Goal: Find specific page/section: Find specific page/section

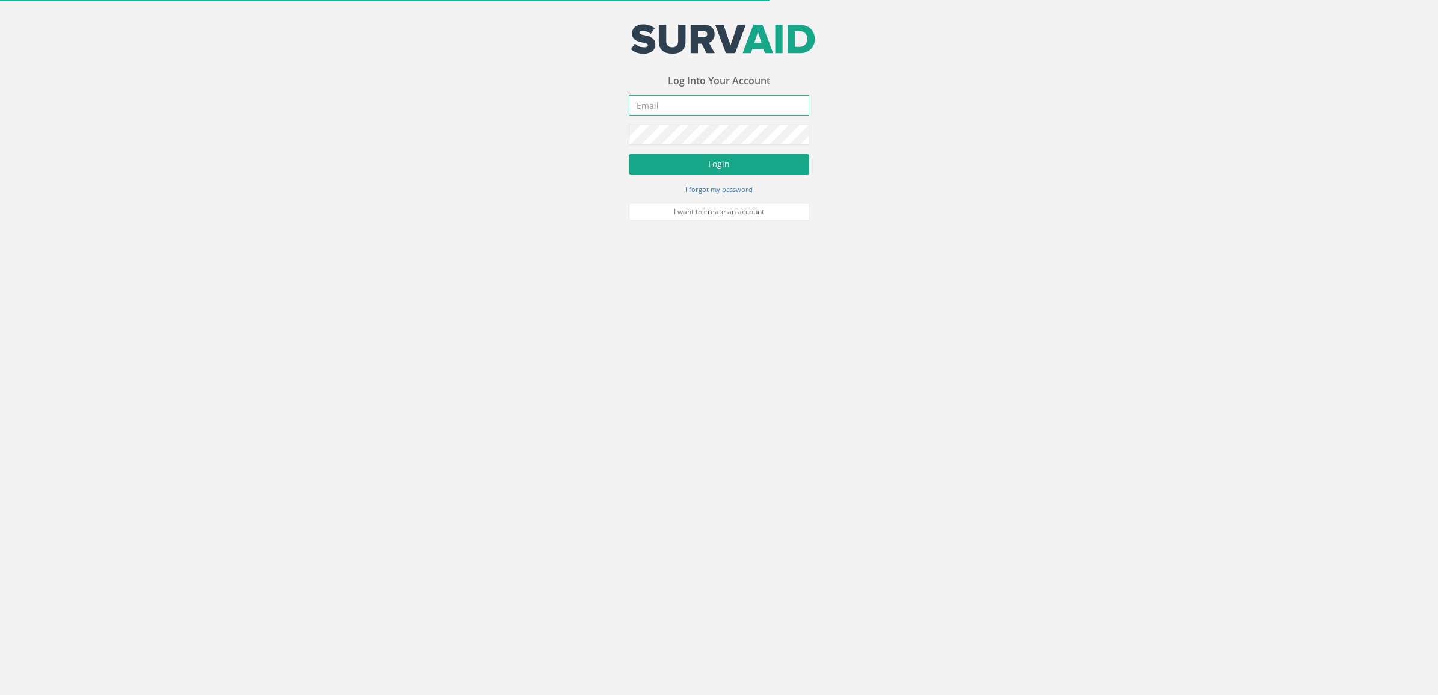
type input "[DOMAIN_NAME][EMAIL_ADDRESS][DOMAIN_NAME]"
click at [744, 172] on button "Login" at bounding box center [719, 164] width 180 height 20
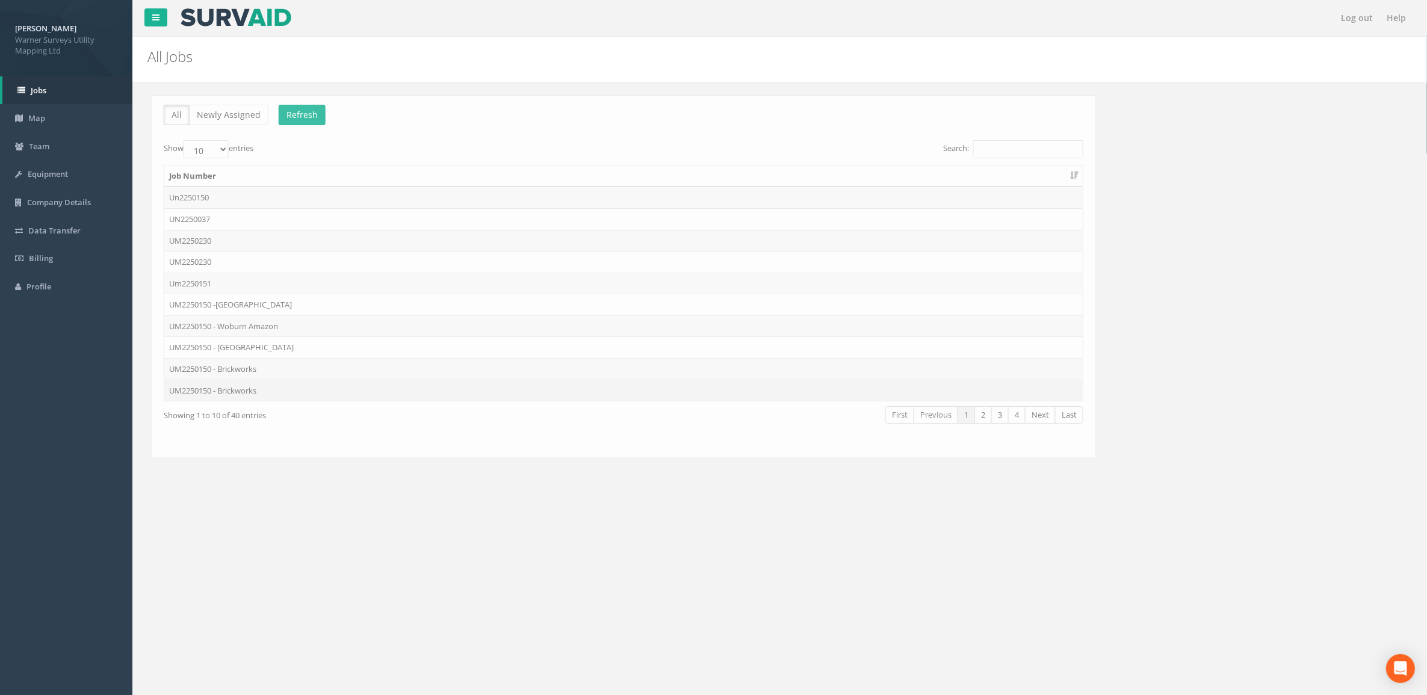
click at [315, 387] on td "UM2250150 - Brickworks" at bounding box center [619, 391] width 918 height 22
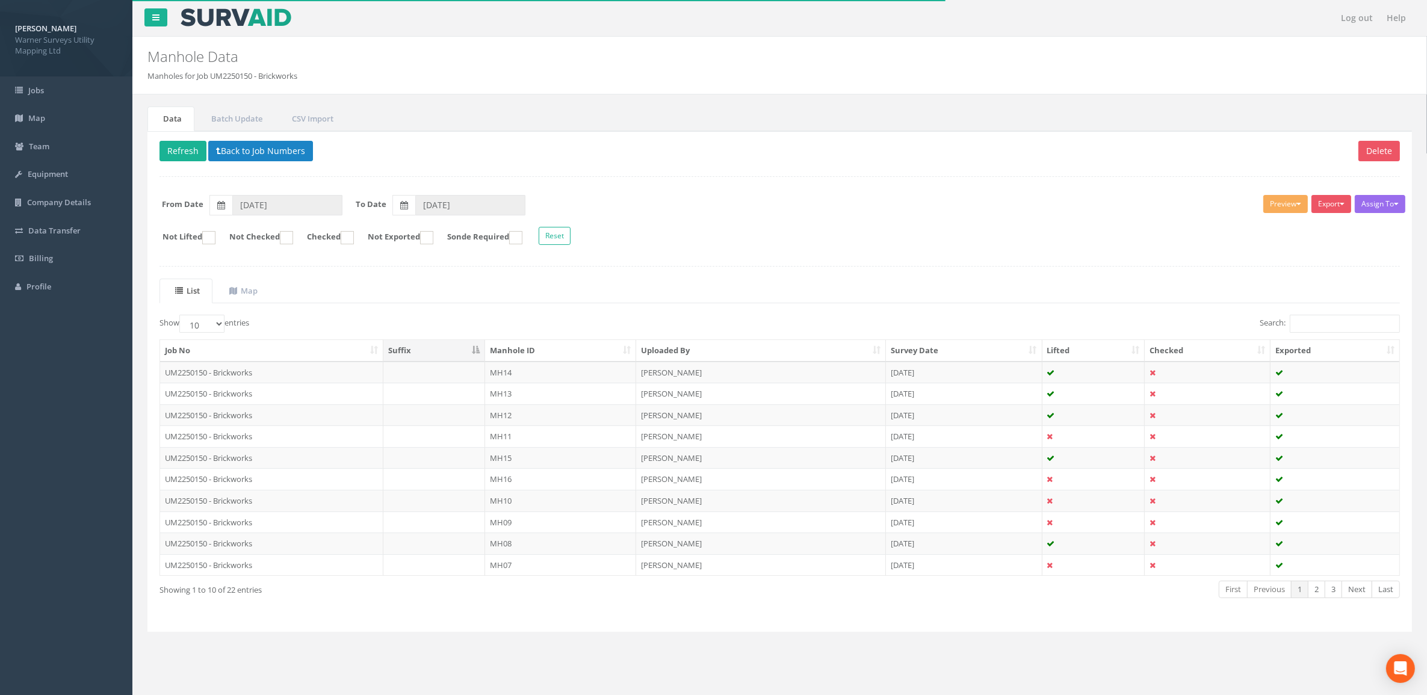
click at [529, 349] on th "Manhole ID" at bounding box center [560, 351] width 151 height 22
click at [689, 351] on th "Uploaded By" at bounding box center [761, 351] width 250 height 22
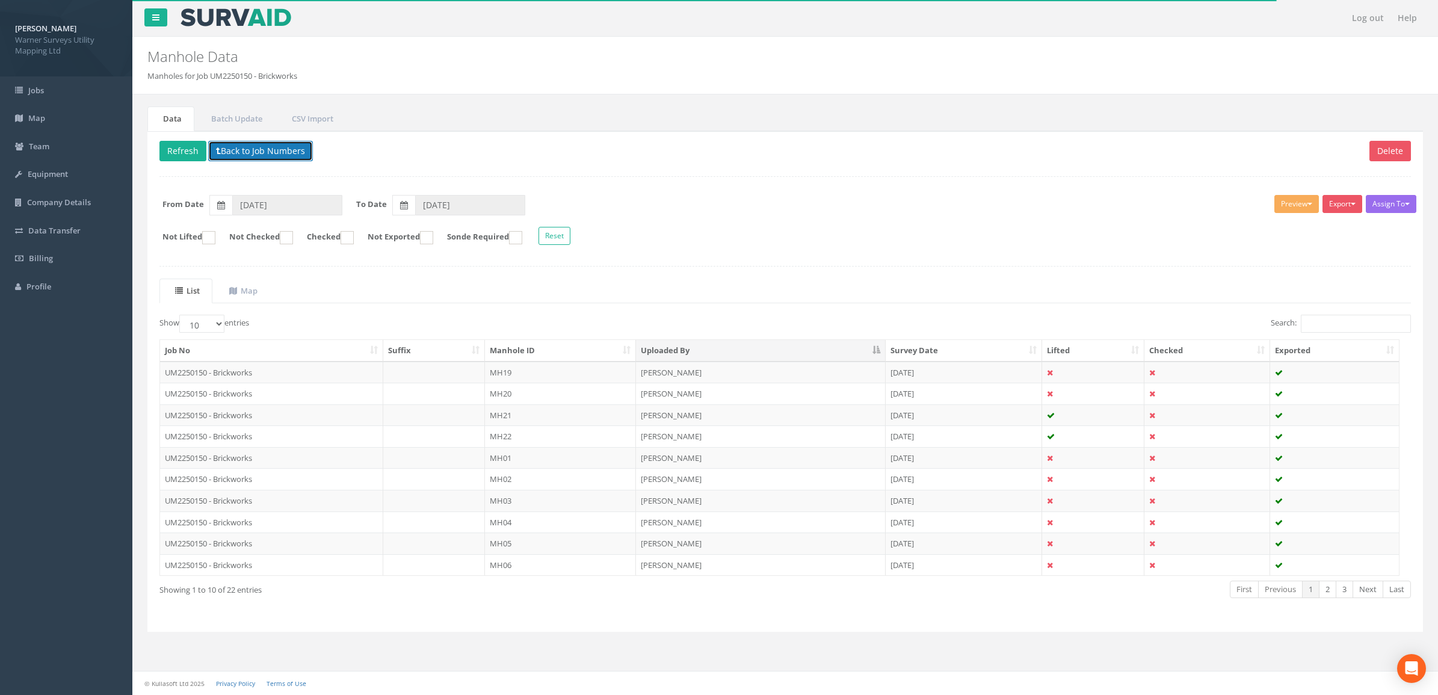
click at [242, 155] on button "Back to Job Numbers" at bounding box center [260, 151] width 105 height 20
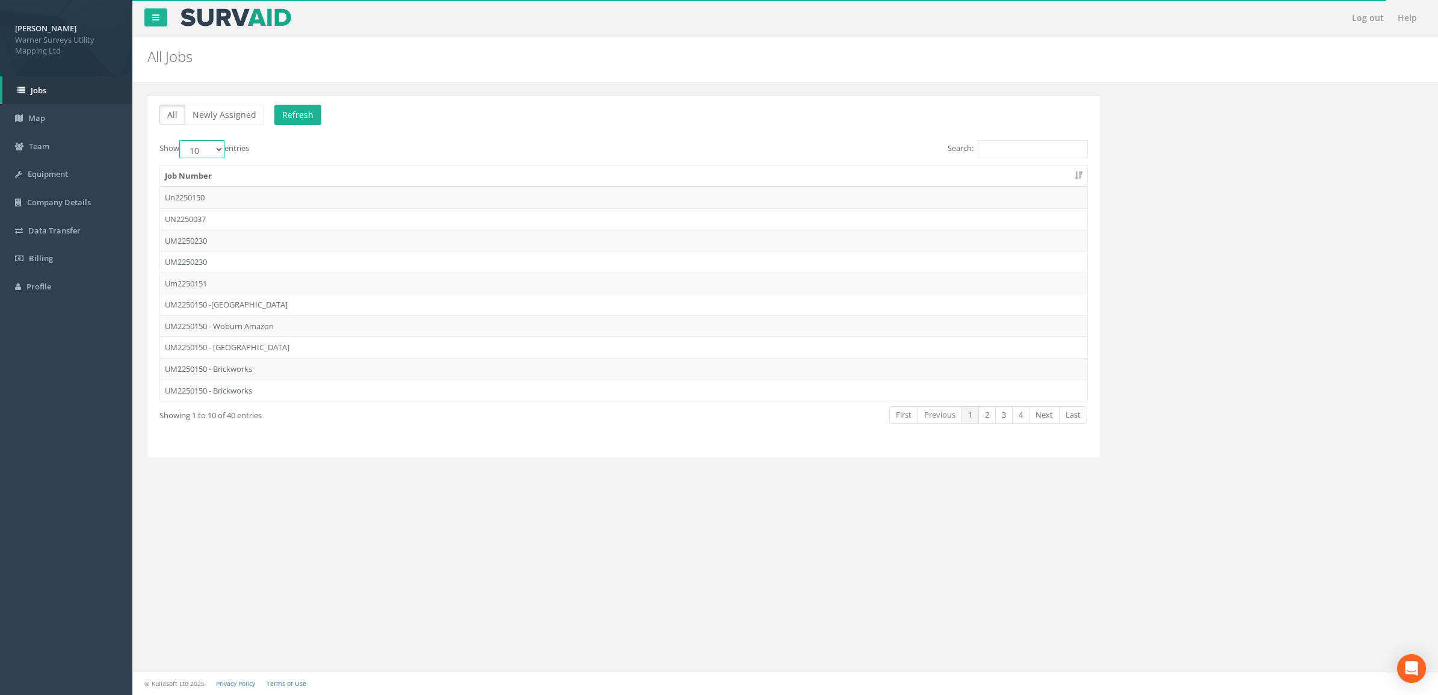
click at [221, 156] on select "10 25 50 100" at bounding box center [201, 149] width 45 height 18
select select "100"
click at [181, 141] on select "10 25 50 100" at bounding box center [201, 149] width 45 height 18
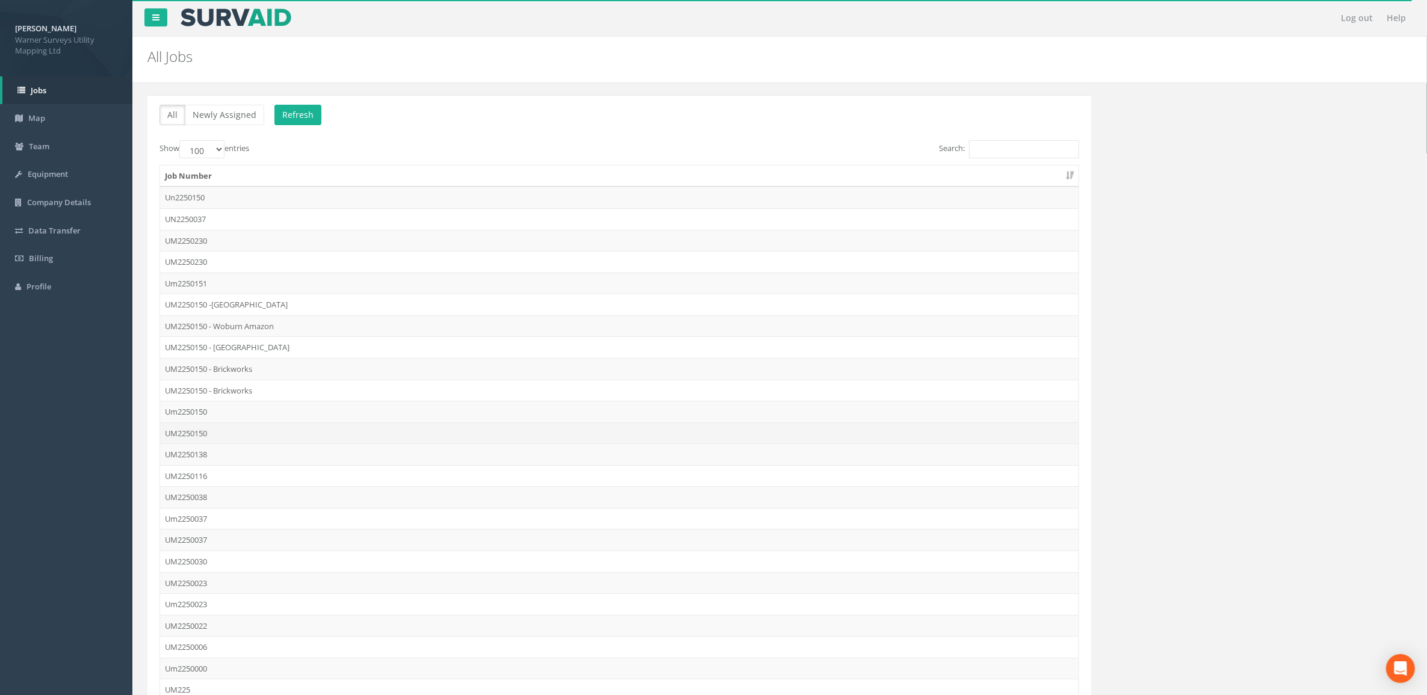
click at [241, 434] on td "UM2250150" at bounding box center [619, 433] width 918 height 22
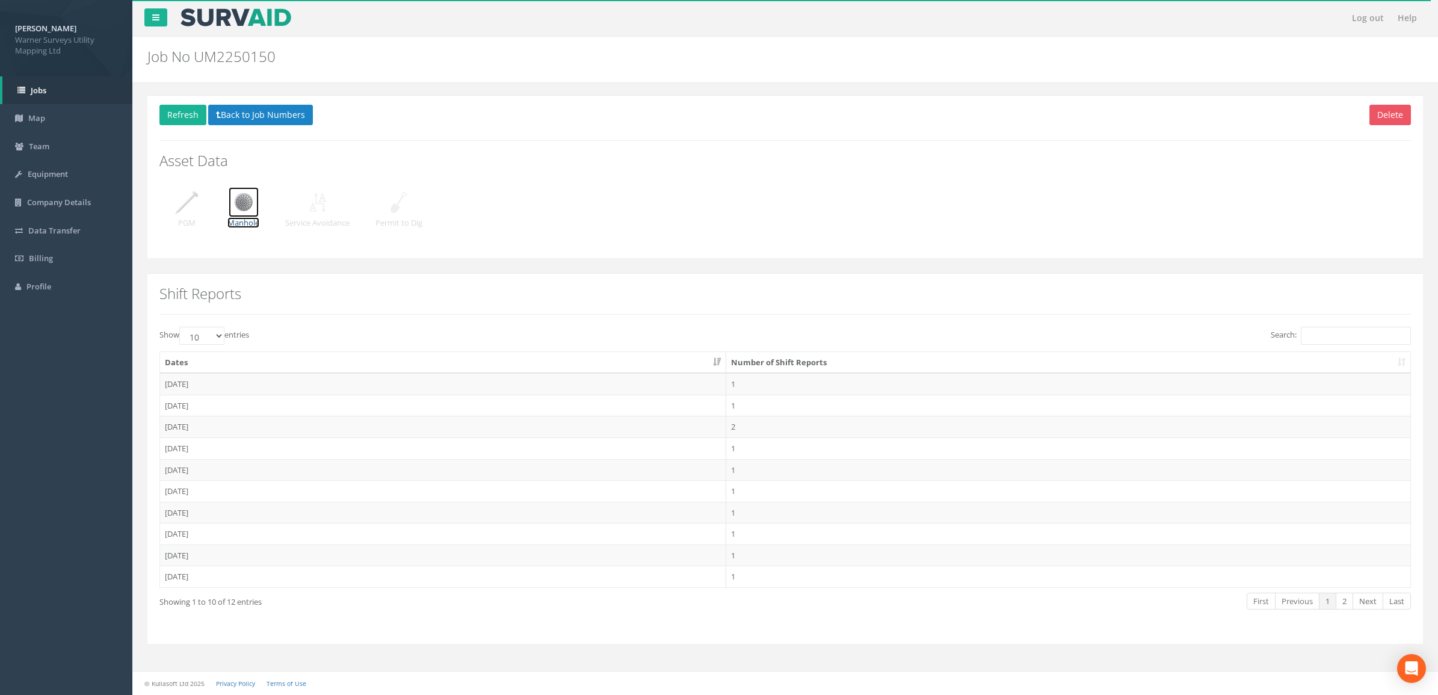
click at [247, 206] on img at bounding box center [244, 202] width 30 height 30
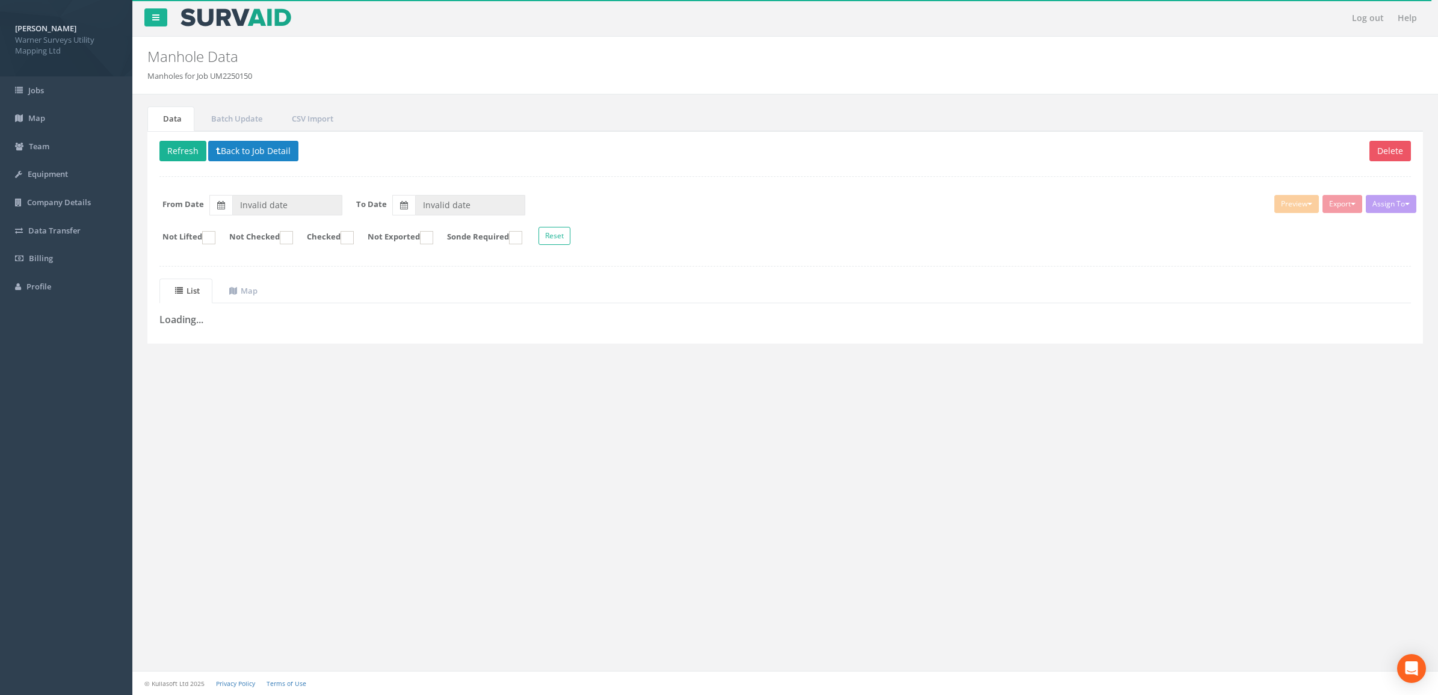
type input "[DATE]"
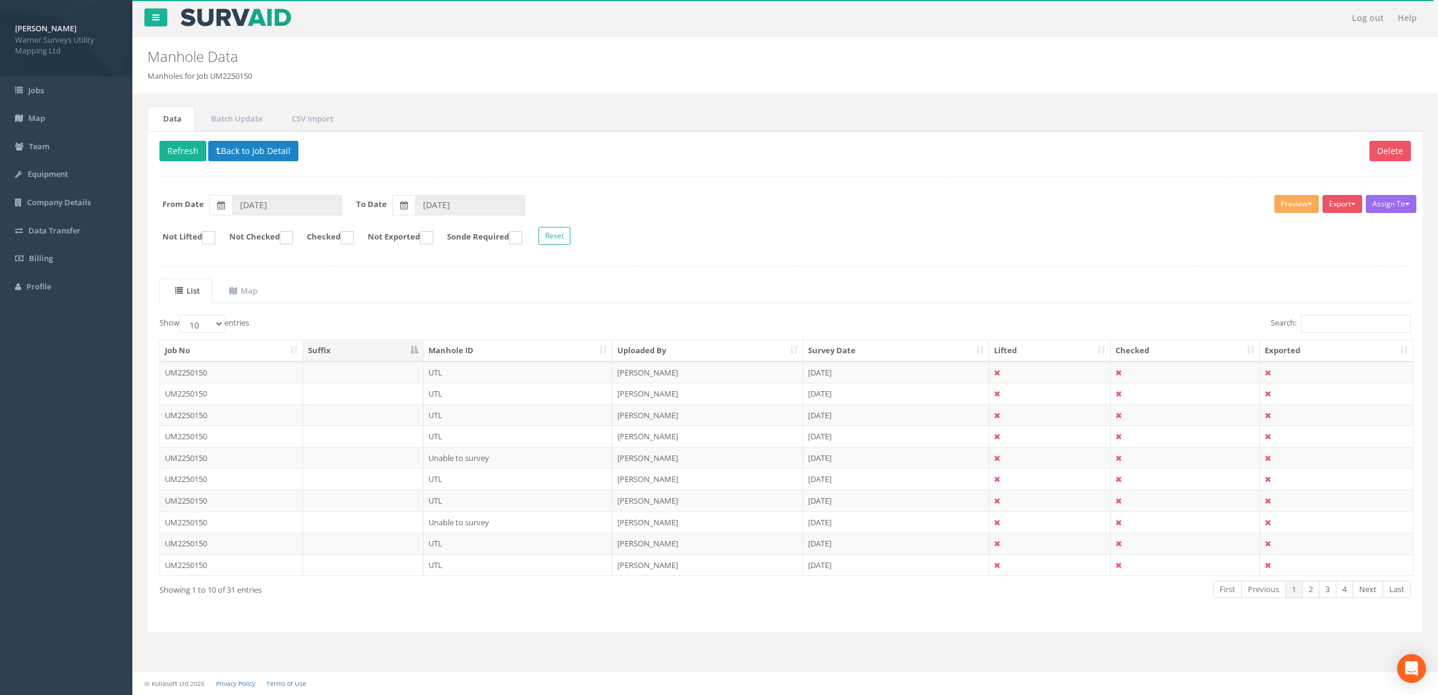
click at [732, 350] on th "Uploaded By" at bounding box center [707, 351] width 191 height 22
click at [699, 354] on th "Uploaded By" at bounding box center [707, 351] width 191 height 22
click at [193, 322] on select "10 25 50 100" at bounding box center [201, 324] width 45 height 18
select select "100"
click at [181, 316] on select "10 25 50 100" at bounding box center [201, 324] width 45 height 18
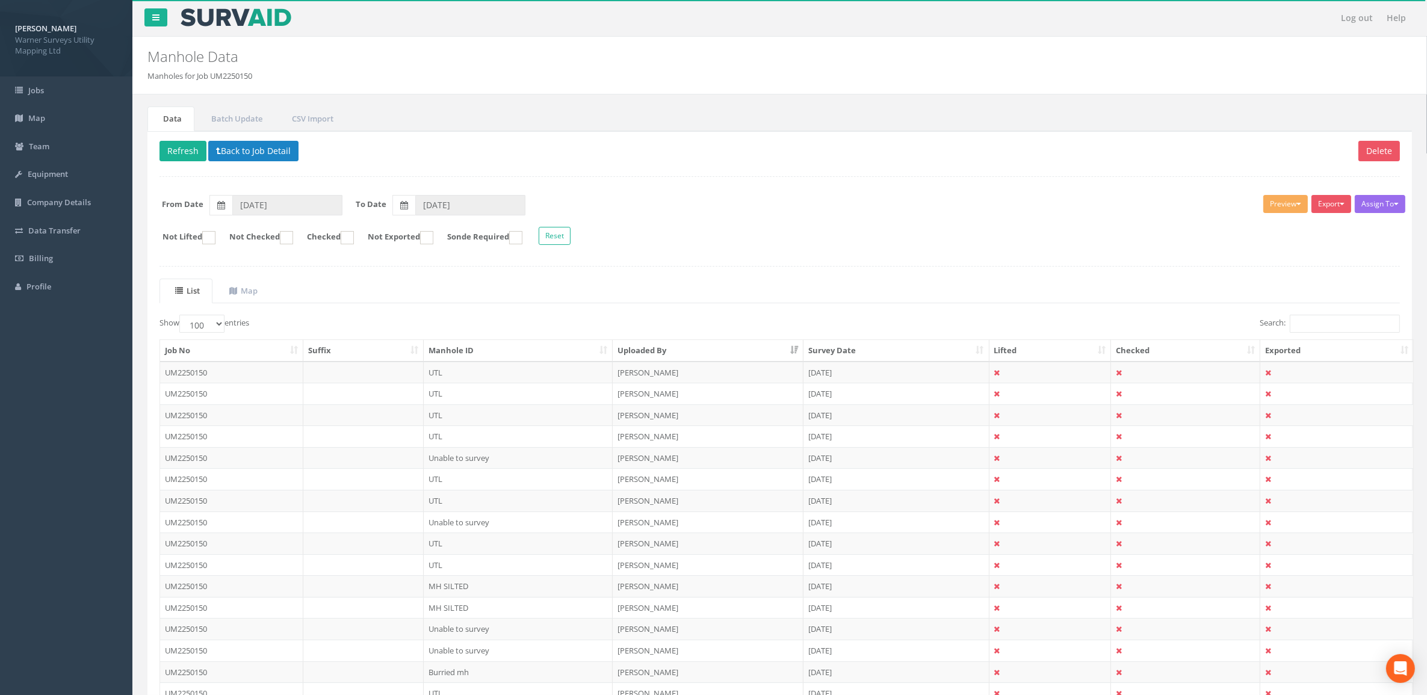
click at [635, 352] on th "Uploaded By" at bounding box center [707, 351] width 191 height 22
click at [235, 149] on button "Back to Job Detail" at bounding box center [253, 151] width 90 height 20
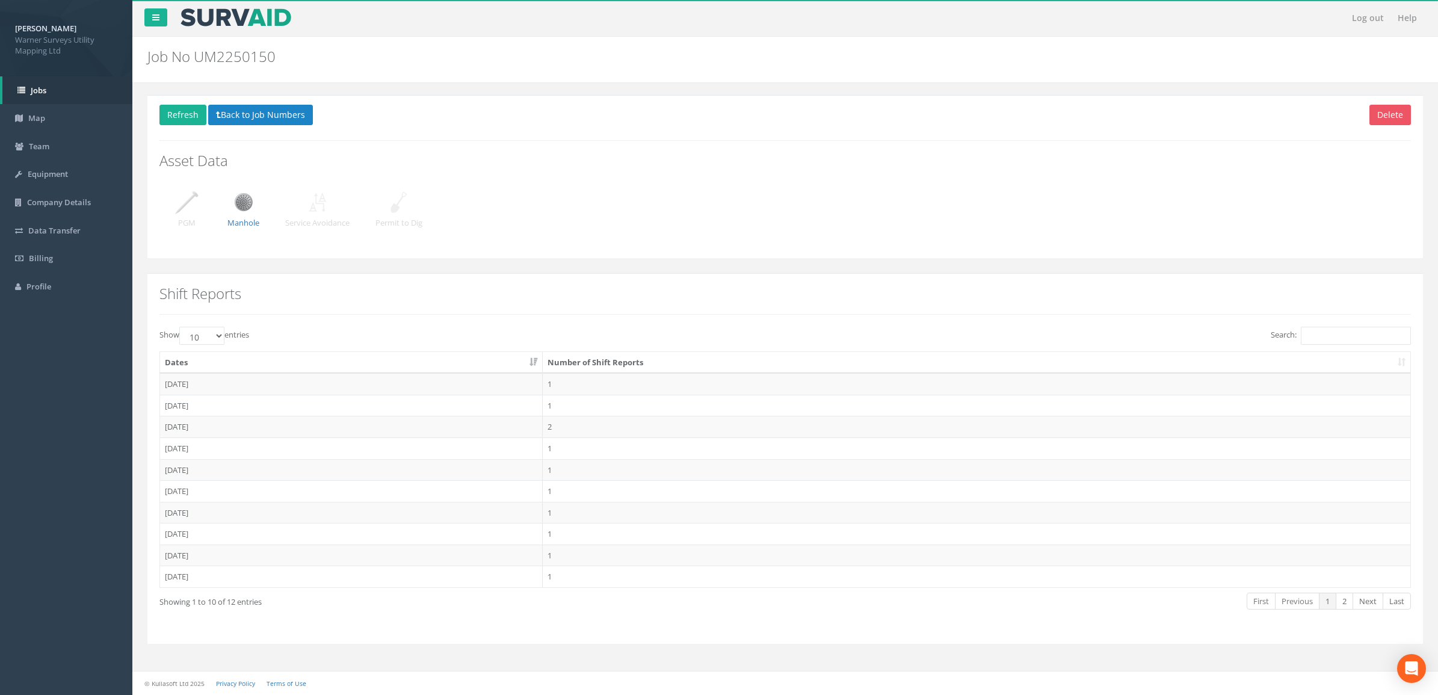
click at [279, 103] on div "Delete Refresh Back to Job Numbers Asset Data PGM Manhole Service Avoidance Per…" at bounding box center [784, 176] width 1275 height 163
click at [277, 110] on button "Back to Job Numbers" at bounding box center [260, 115] width 105 height 20
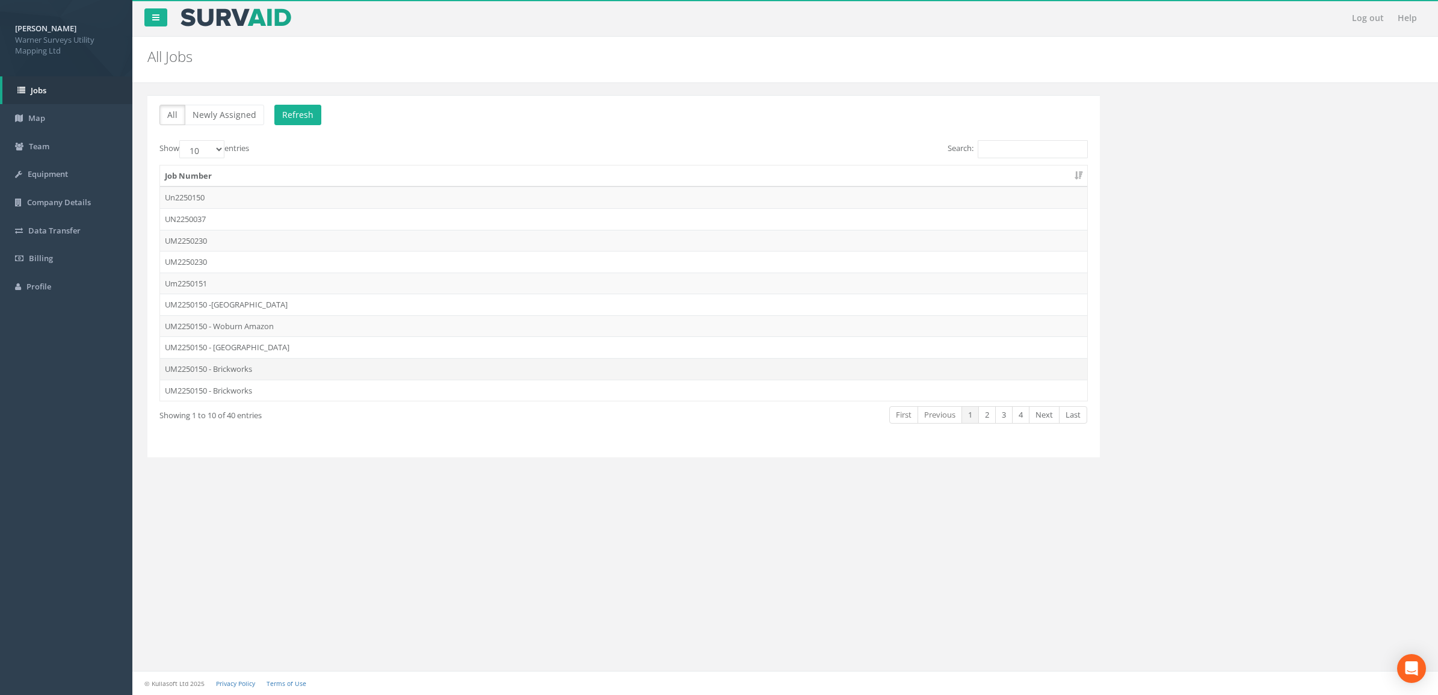
click at [287, 368] on td "UM2250150 - Brickworks" at bounding box center [623, 369] width 927 height 22
